Goal: Information Seeking & Learning: Learn about a topic

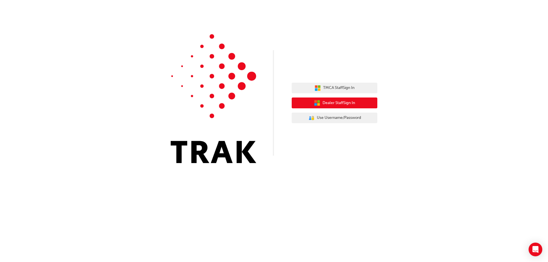
click at [344, 102] on span "Dealer Staff Sign In" at bounding box center [339, 103] width 33 height 7
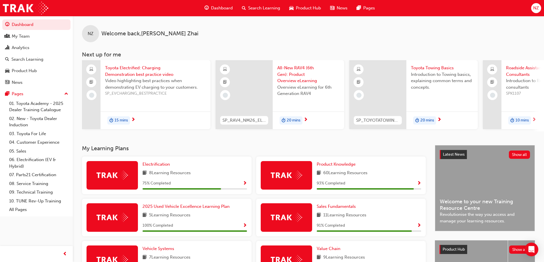
click at [293, 66] on span "All-New RAV4 (6th Gen): Product Overview eLearning" at bounding box center [308, 74] width 62 height 19
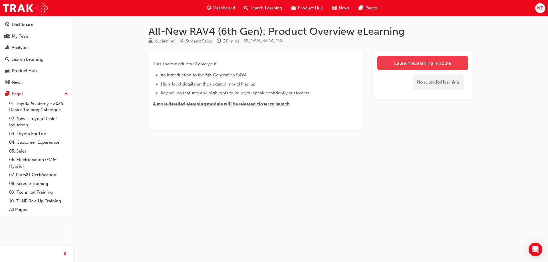
click at [422, 59] on link "Launch eLearning module" at bounding box center [422, 63] width 91 height 14
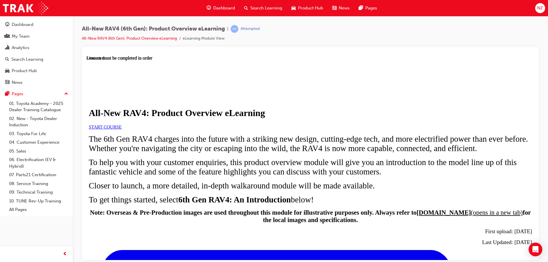
click at [122, 129] on span "START COURSE" at bounding box center [105, 126] width 33 height 5
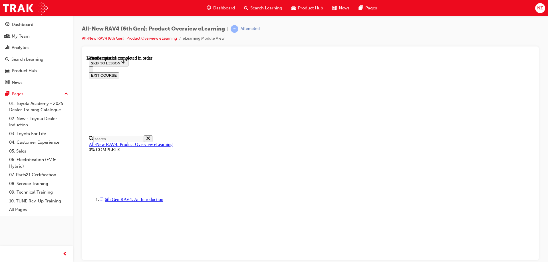
scroll to position [584, 0]
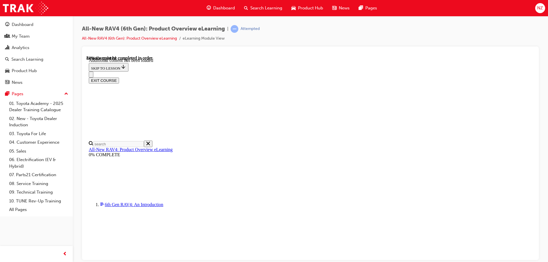
scroll to position [840, 0]
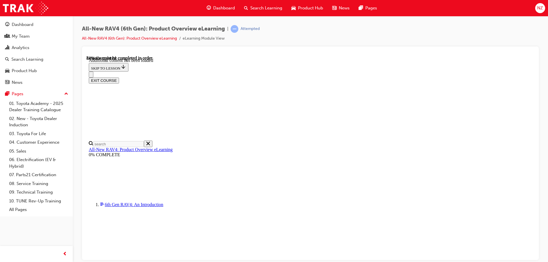
drag, startPoint x: 350, startPoint y: 214, endPoint x: 626, endPoint y: 196, distance: 276.6
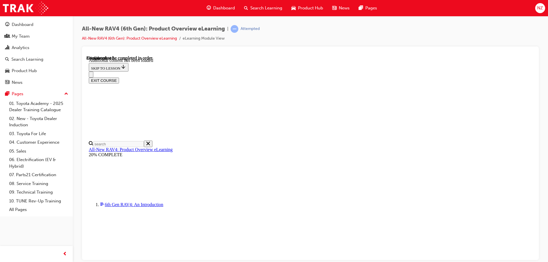
scroll to position [20, 0]
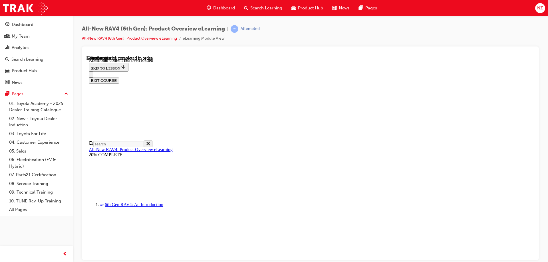
drag, startPoint x: 522, startPoint y: 157, endPoint x: 505, endPoint y: 159, distance: 17.5
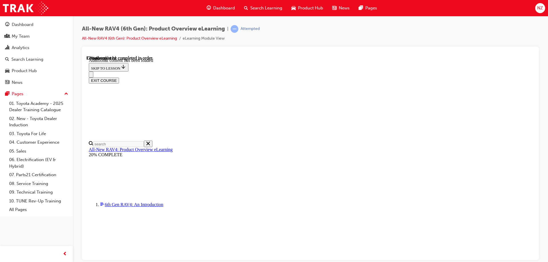
drag, startPoint x: 516, startPoint y: 125, endPoint x: 513, endPoint y: 126, distance: 3.0
drag, startPoint x: 522, startPoint y: 138, endPoint x: 499, endPoint y: 142, distance: 23.4
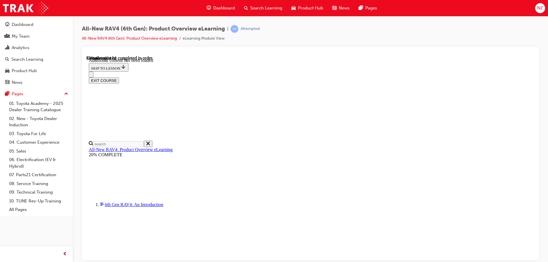
scroll to position [914, 0]
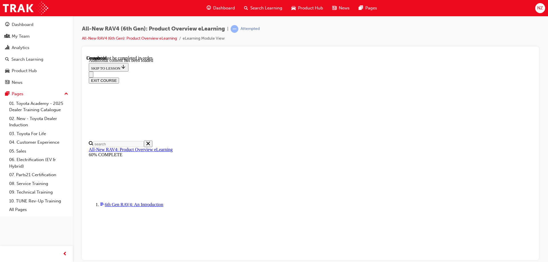
scroll to position [363, 0]
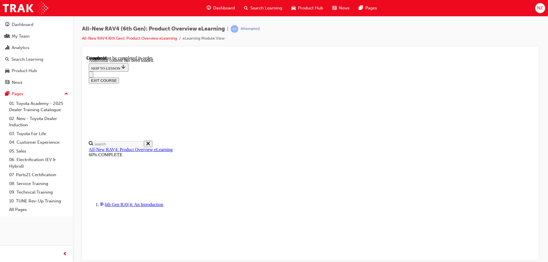
radio input "true"
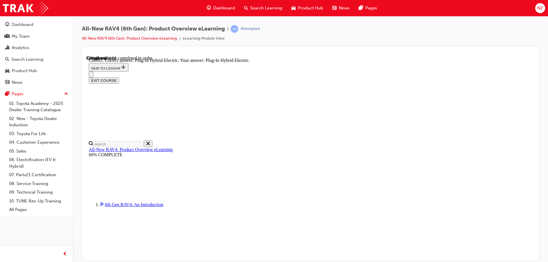
radio input "true"
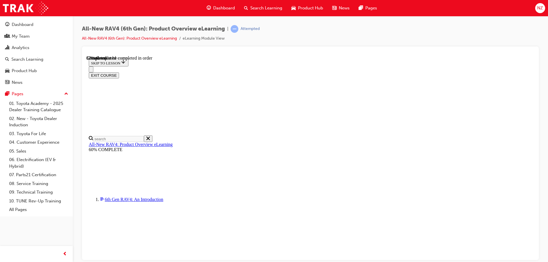
scroll to position [171, 0]
checkbox input "true"
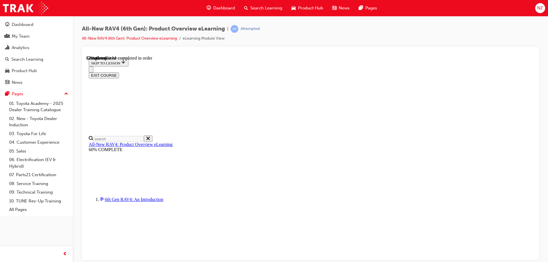
checkbox input "true"
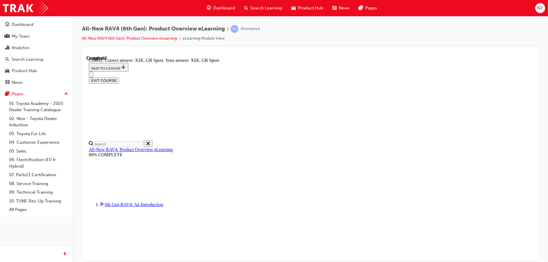
scroll to position [221, 0]
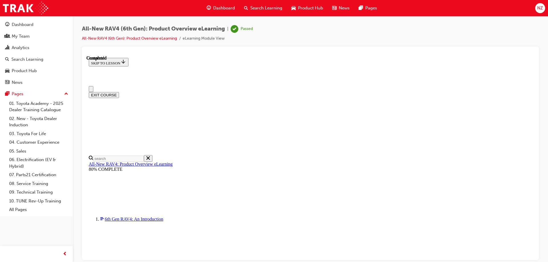
scroll to position [109, 0]
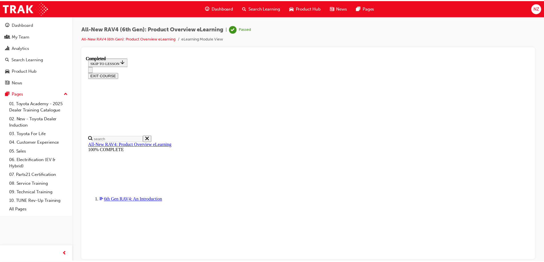
scroll to position [0, 0]
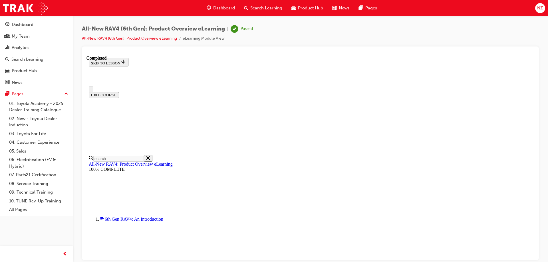
click at [143, 38] on link "All-New RAV4 (6th Gen): Product Overview eLearning" at bounding box center [129, 38] width 95 height 5
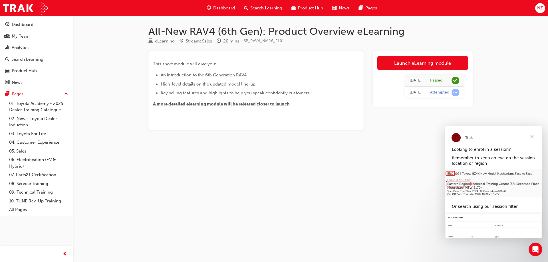
click at [222, 5] on div "Dashboard" at bounding box center [220, 8] width 37 height 12
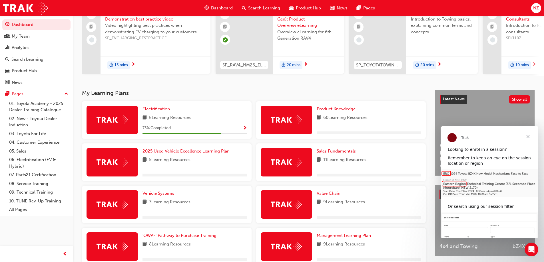
scroll to position [57, 0]
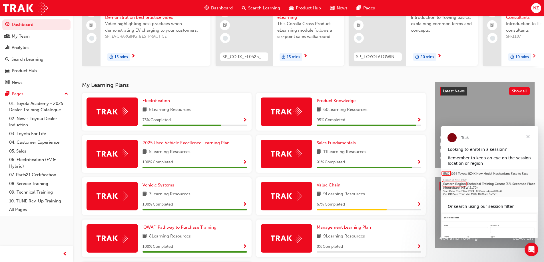
click at [527, 136] on span "Close" at bounding box center [527, 136] width 21 height 21
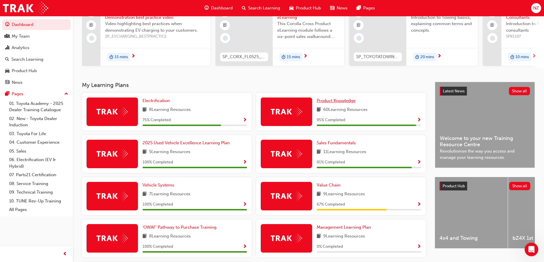
click at [337, 101] on span "Product Knowledge" at bounding box center [336, 100] width 39 height 5
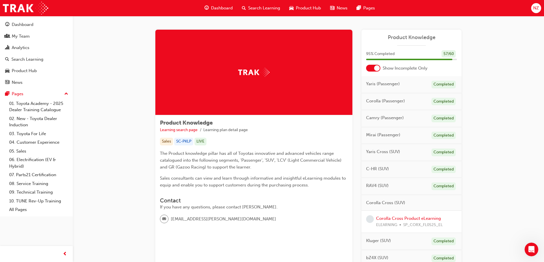
click at [376, 69] on div at bounding box center [377, 68] width 6 height 6
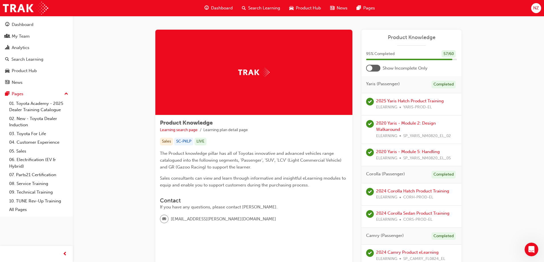
click at [373, 68] on div at bounding box center [373, 68] width 14 height 7
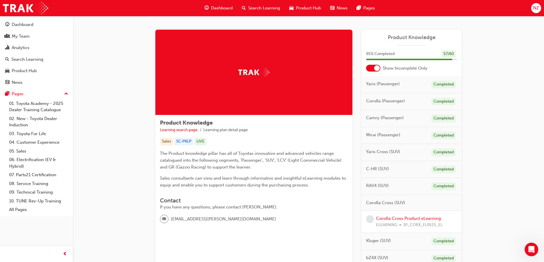
click at [209, 11] on div "Dashboard" at bounding box center [218, 8] width 37 height 12
